Goal: Task Accomplishment & Management: Use online tool/utility

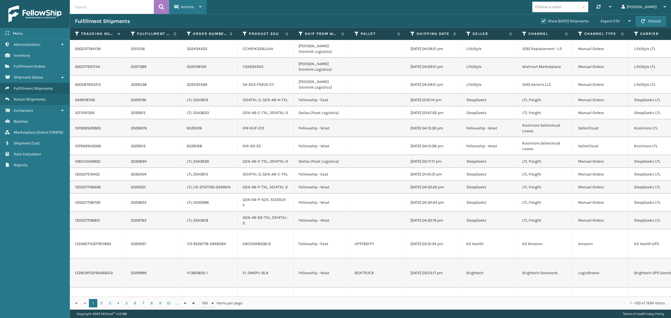
click at [183, 5] on span "Actions" at bounding box center [187, 6] width 13 height 5
click at [214, 37] on button "Remove All Filters" at bounding box center [206, 36] width 75 height 15
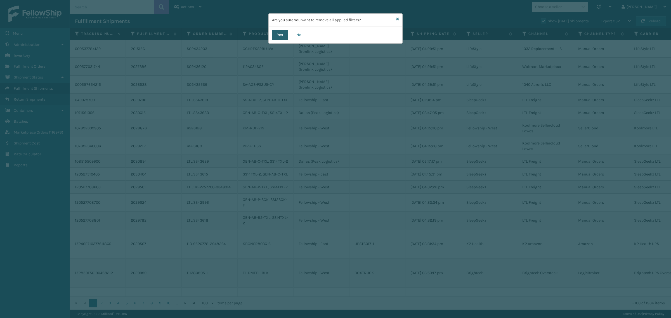
click at [275, 33] on button "Yes" at bounding box center [280, 35] width 16 height 10
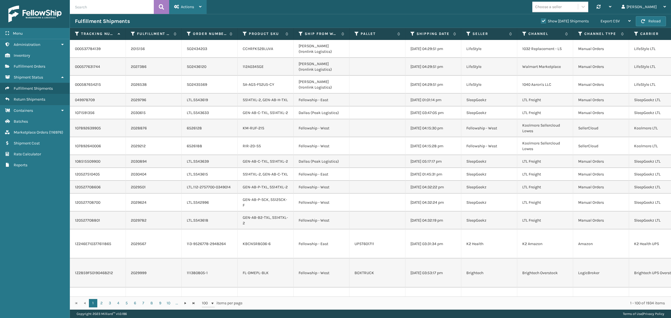
click at [192, 6] on span "Actions" at bounding box center [187, 6] width 13 height 5
click at [227, 34] on button "Remove All Filters" at bounding box center [206, 36] width 75 height 15
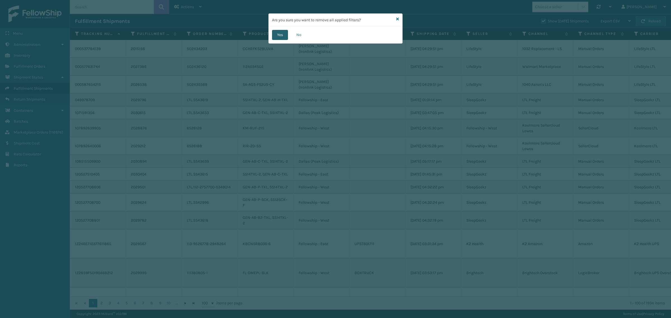
click at [277, 33] on button "Yes" at bounding box center [280, 35] width 16 height 10
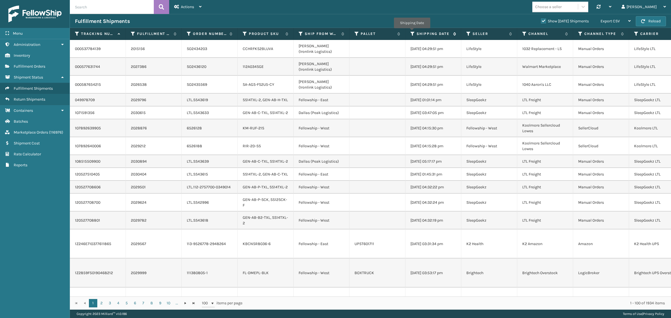
click at [412, 32] on icon at bounding box center [412, 33] width 4 height 5
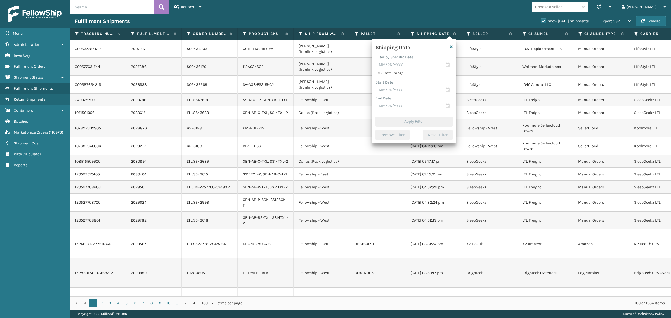
click at [414, 65] on input "text" at bounding box center [413, 65] width 77 height 10
click at [409, 123] on div "20" at bounding box center [411, 125] width 9 height 8
type input "[DATE]"
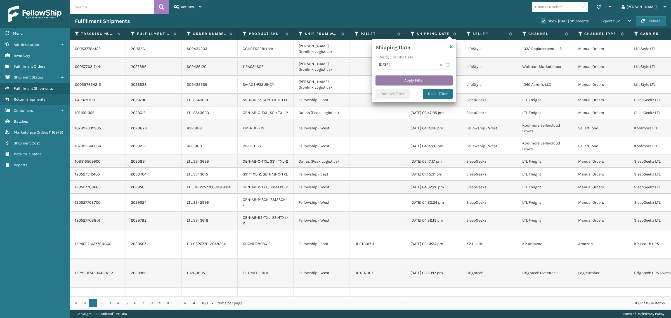
click at [409, 79] on button "Apply Filter" at bounding box center [413, 80] width 77 height 10
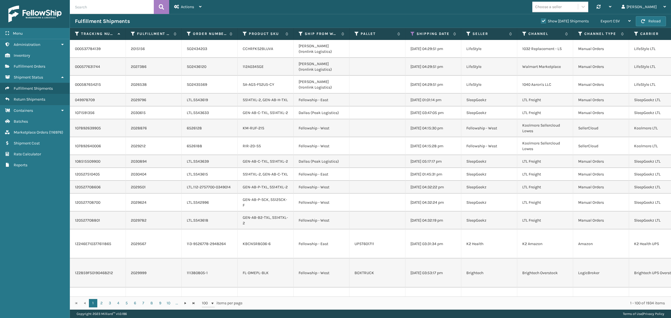
click at [541, 21] on label "Show [DATE] Shipments" at bounding box center [565, 21] width 48 height 5
click at [541, 21] on input "Show [DATE] Shipments" at bounding box center [541, 20] width 0 height 4
click at [541, 19] on label "Show [DATE] Shipments" at bounding box center [565, 21] width 48 height 5
click at [541, 19] on input "Show [DATE] Shipments" at bounding box center [541, 20] width 0 height 4
click at [541, 20] on label "Show [DATE] Shipments" at bounding box center [565, 21] width 48 height 5
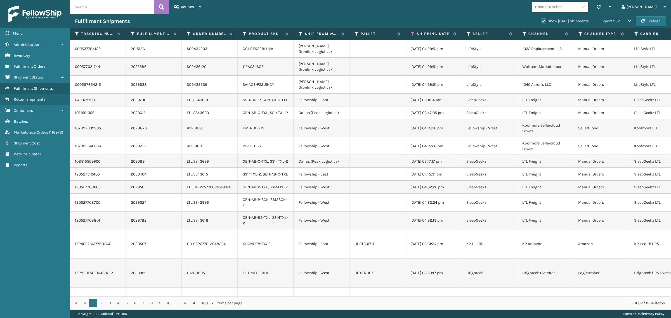
click at [541, 20] on input "Show [DATE] Shipments" at bounding box center [541, 20] width 0 height 4
click at [622, 20] on div "Export CSV" at bounding box center [615, 21] width 30 height 14
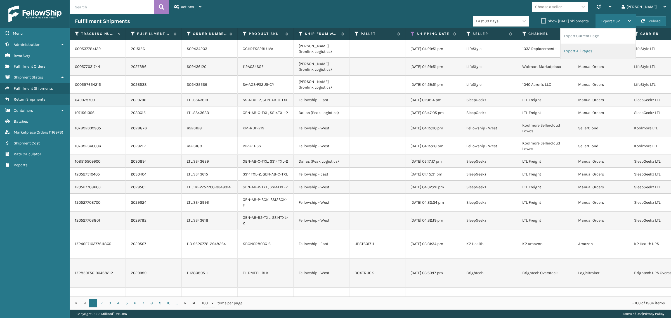
click at [614, 52] on li "Export All Pages" at bounding box center [598, 51] width 75 height 15
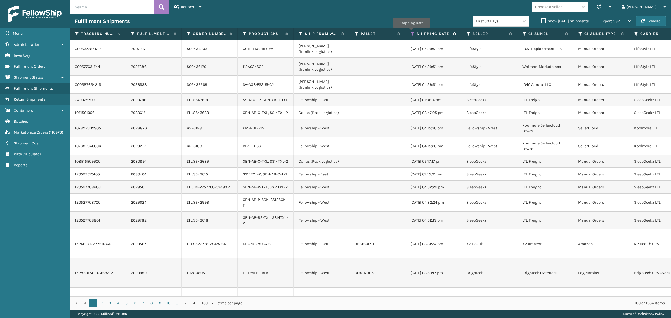
click at [411, 32] on icon at bounding box center [412, 33] width 4 height 5
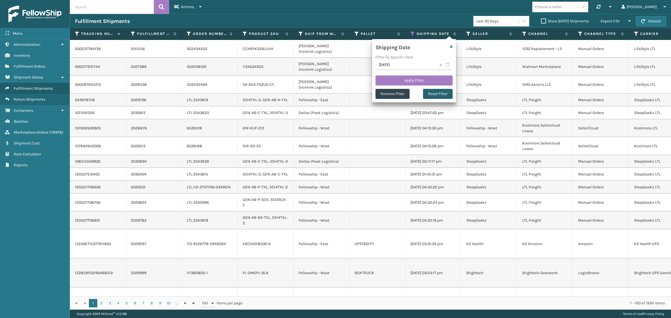
click at [439, 95] on button "Reset Filter" at bounding box center [438, 94] width 30 height 10
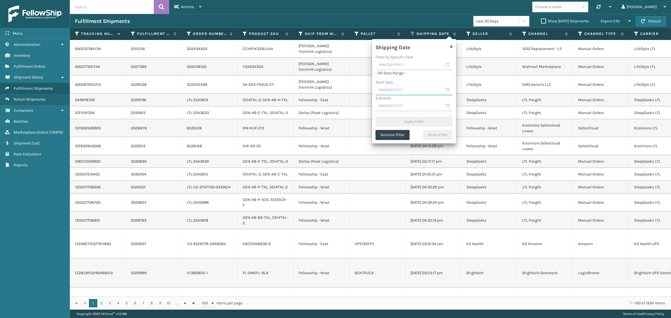
click at [394, 88] on input "text" at bounding box center [413, 90] width 77 height 10
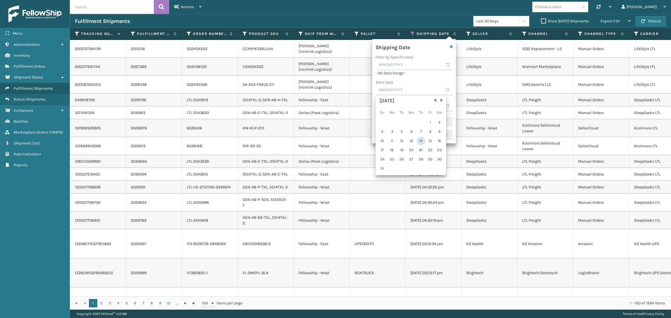
click at [420, 139] on div "14" at bounding box center [421, 141] width 8 height 8
type input "08/14/2025"
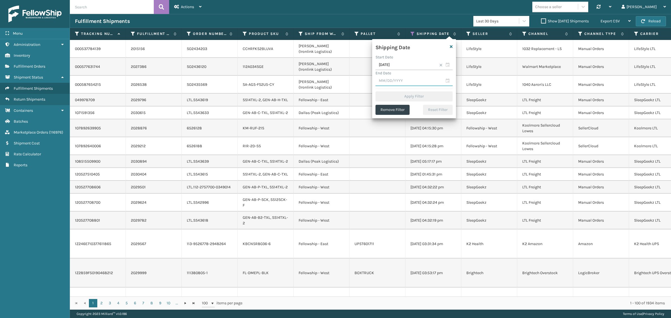
click at [401, 79] on input "text" at bounding box center [413, 81] width 77 height 10
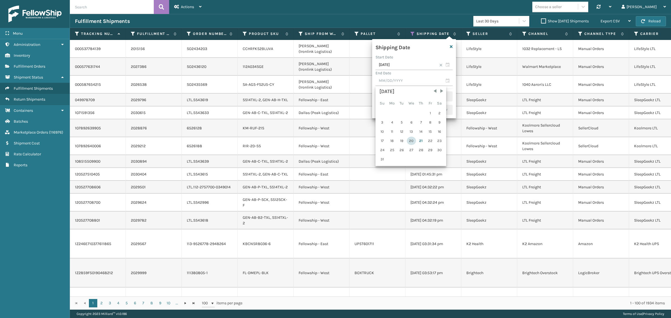
click at [410, 140] on div "20" at bounding box center [411, 141] width 9 height 8
type input "[DATE]"
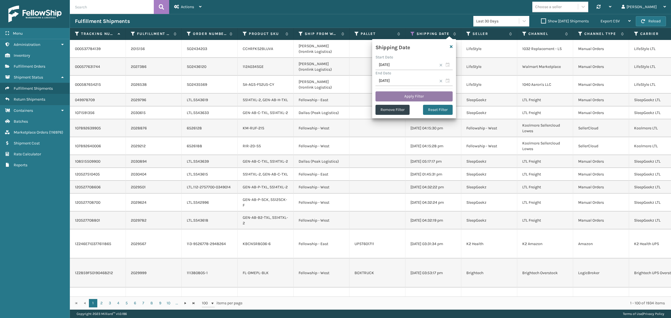
click at [415, 96] on button "Apply Filter" at bounding box center [413, 96] width 77 height 10
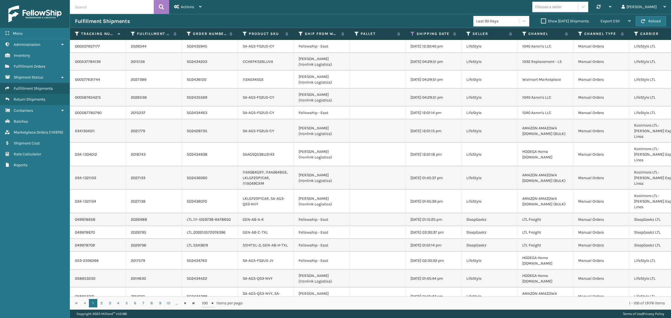
click at [541, 20] on label "Show [DATE] Shipments" at bounding box center [565, 21] width 48 height 5
click at [541, 20] on input "Show [DATE] Shipments" at bounding box center [541, 20] width 0 height 4
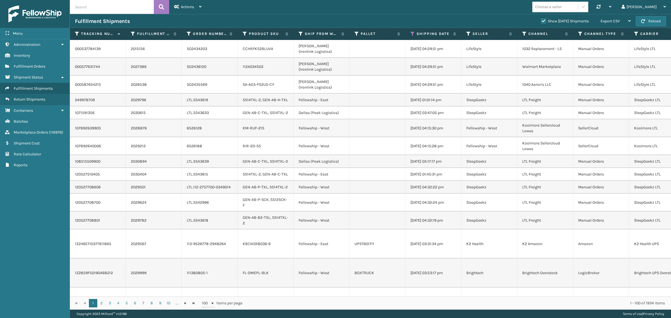
click at [541, 21] on label "Show [DATE] Shipments" at bounding box center [565, 21] width 48 height 5
click at [541, 21] on input "Show [DATE] Shipments" at bounding box center [541, 20] width 0 height 4
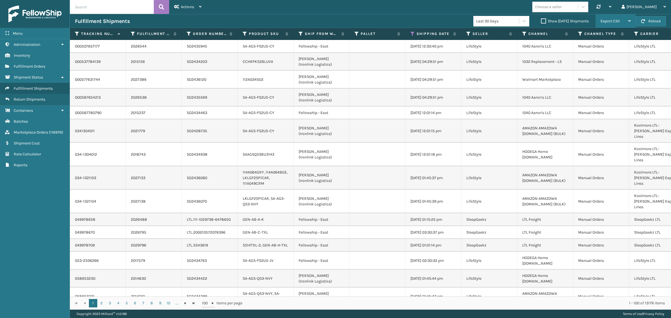
click at [613, 20] on span "Export CSV" at bounding box center [609, 21] width 19 height 5
click at [611, 51] on li "Export All Pages" at bounding box center [598, 51] width 75 height 15
click at [93, 34] on label "Tracking Number" at bounding box center [98, 33] width 34 height 5
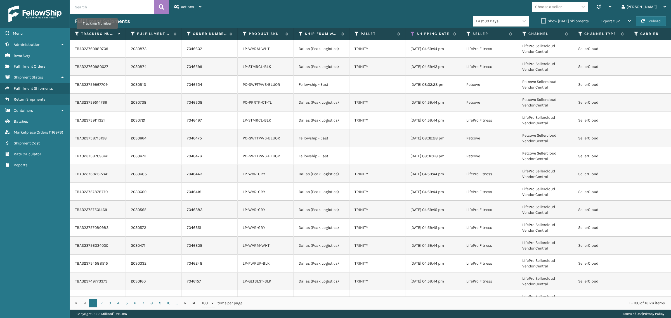
click at [97, 33] on label "Tracking Number" at bounding box center [98, 33] width 34 height 5
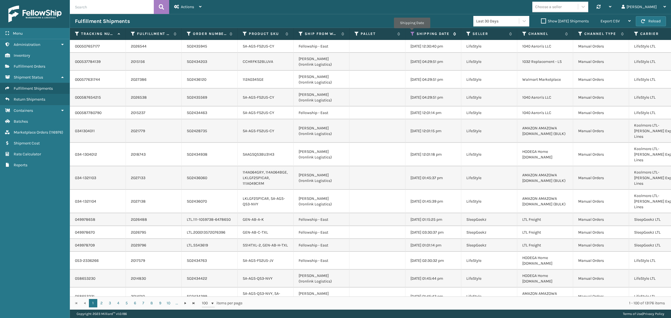
click at [412, 32] on icon at bounding box center [412, 33] width 4 height 5
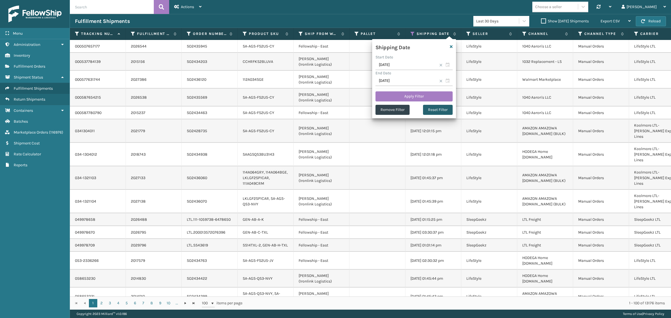
click at [441, 109] on button "Reset Filter" at bounding box center [438, 110] width 30 height 10
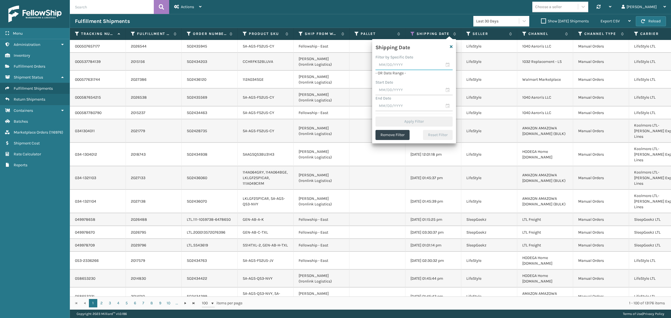
click at [416, 65] on input "text" at bounding box center [413, 65] width 77 height 10
click at [411, 123] on div "20" at bounding box center [411, 125] width 9 height 8
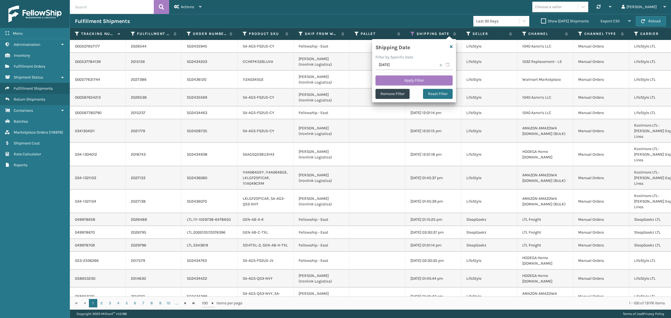
type input "[DATE]"
click at [411, 79] on button "Apply Filter" at bounding box center [413, 80] width 77 height 10
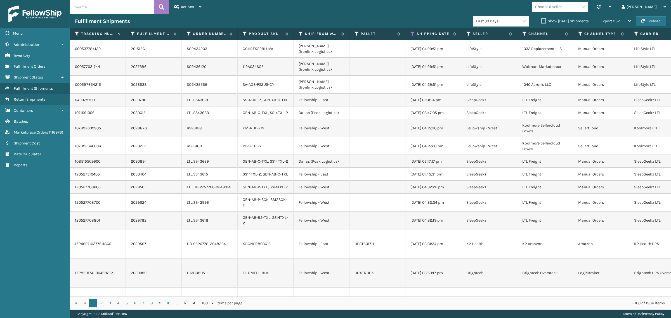
click at [541, 20] on label "Show [DATE] Shipments" at bounding box center [565, 21] width 48 height 5
click at [541, 20] on input "Show [DATE] Shipments" at bounding box center [541, 20] width 0 height 4
click at [541, 20] on label "Show [DATE] Shipments" at bounding box center [565, 21] width 48 height 5
click at [541, 20] on input "Show [DATE] Shipments" at bounding box center [541, 20] width 0 height 4
